Goal: Task Accomplishment & Management: Complete application form

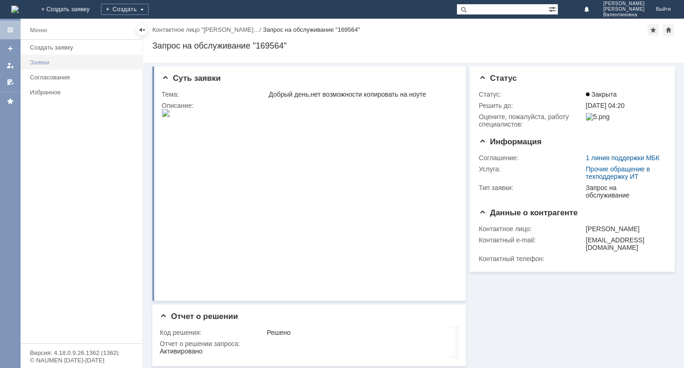
click at [58, 65] on div "Заявки" at bounding box center [83, 62] width 107 height 7
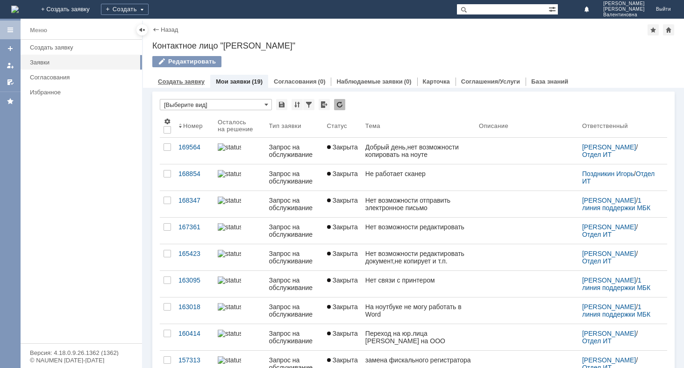
click at [183, 80] on link "Создать заявку" at bounding box center [181, 81] width 47 height 7
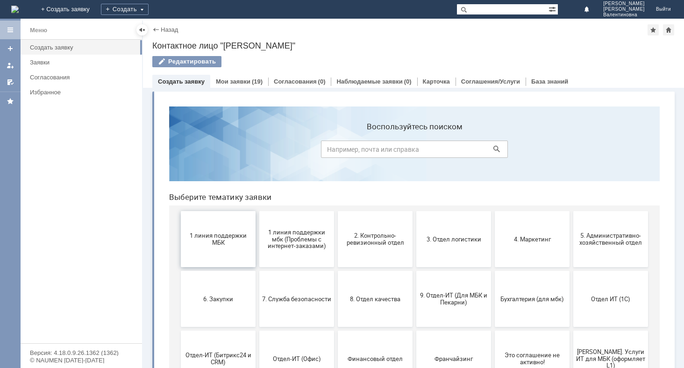
click at [214, 243] on span "1 линия поддержки МБК" at bounding box center [218, 239] width 69 height 14
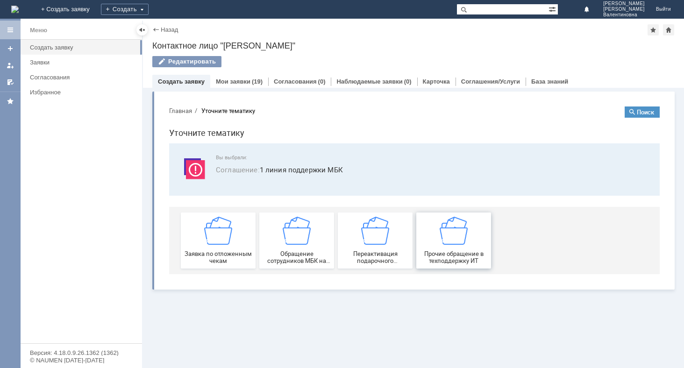
click at [466, 251] on span "Прочие обращение в техподдержку ИТ" at bounding box center [453, 258] width 69 height 14
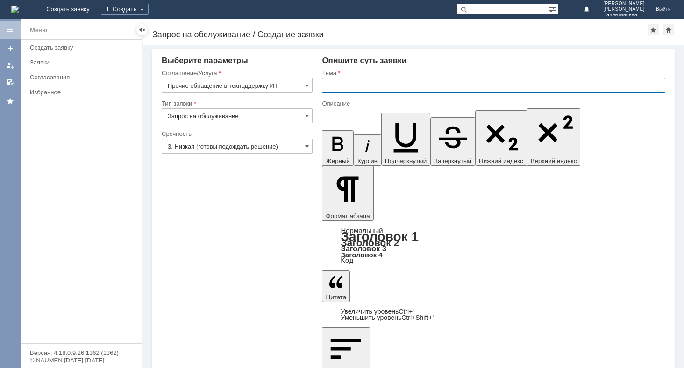
click at [340, 86] on input "text" at bounding box center [494, 85] width 344 height 15
type input "Нет возможности редактировать документ"
click at [309, 146] on span at bounding box center [307, 146] width 4 height 7
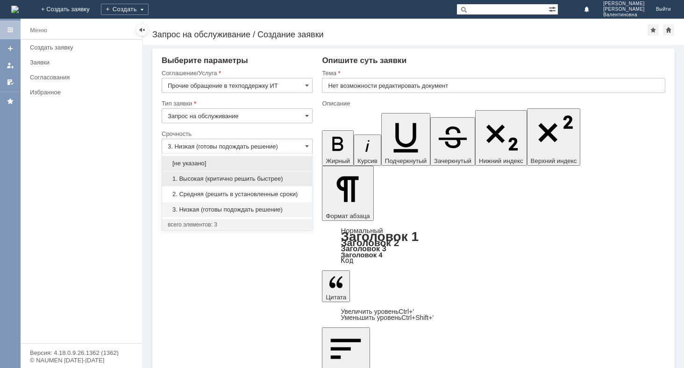
click at [242, 179] on span "1. Высокая (критично решить быстрее)" at bounding box center [237, 178] width 139 height 7
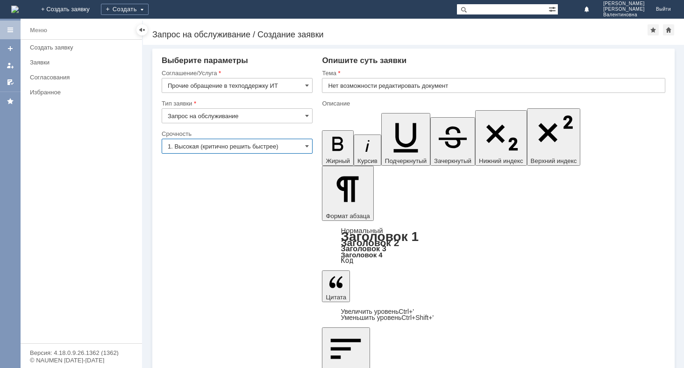
type input "1. Высокая (критично решить быстрее)"
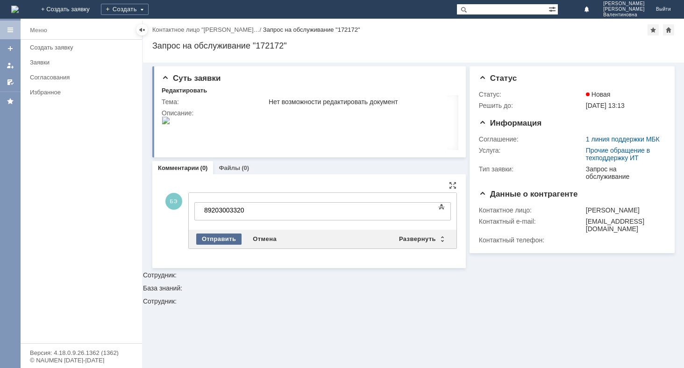
click at [222, 240] on div "Отправить" at bounding box center [218, 239] width 45 height 11
